Goal: Check status: Check status

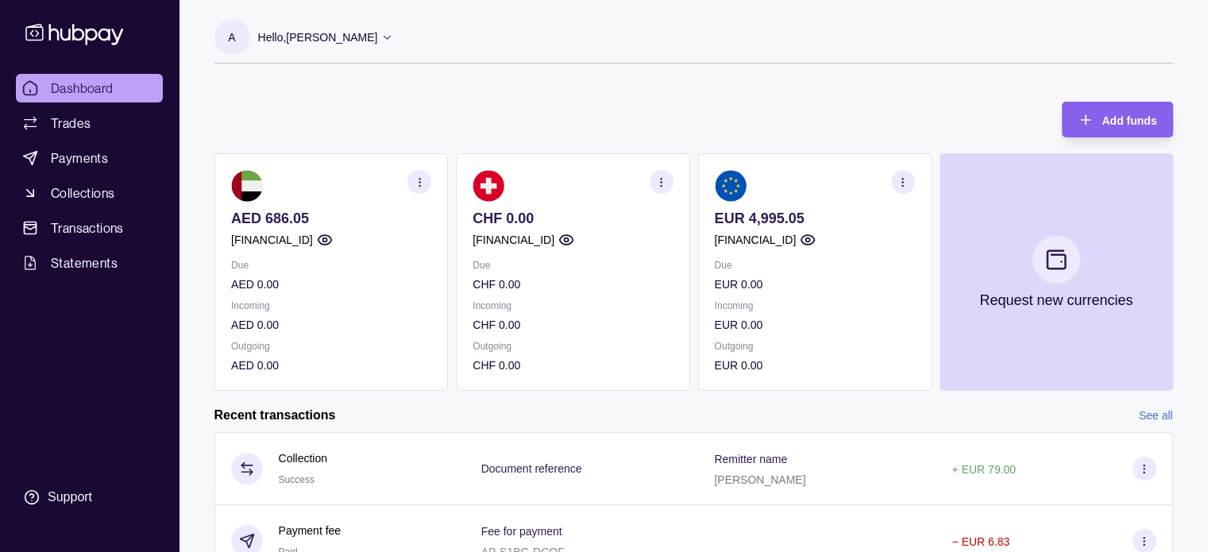
click at [903, 178] on circle "button" at bounding box center [902, 178] width 1 height 1
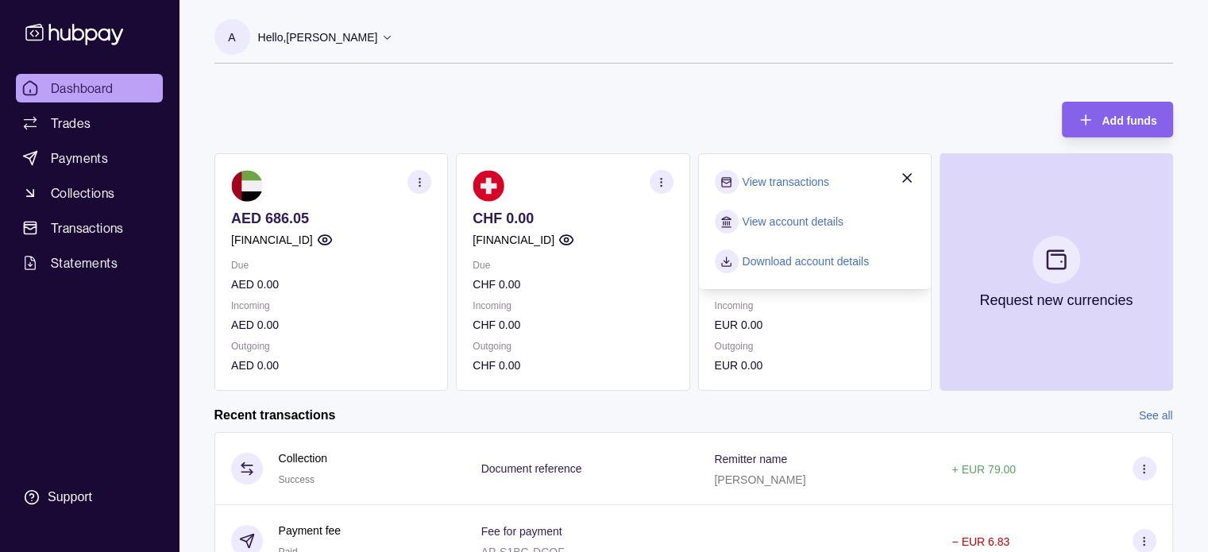
click at [772, 179] on link "View transactions" at bounding box center [785, 181] width 87 height 17
